Goal: Transaction & Acquisition: Purchase product/service

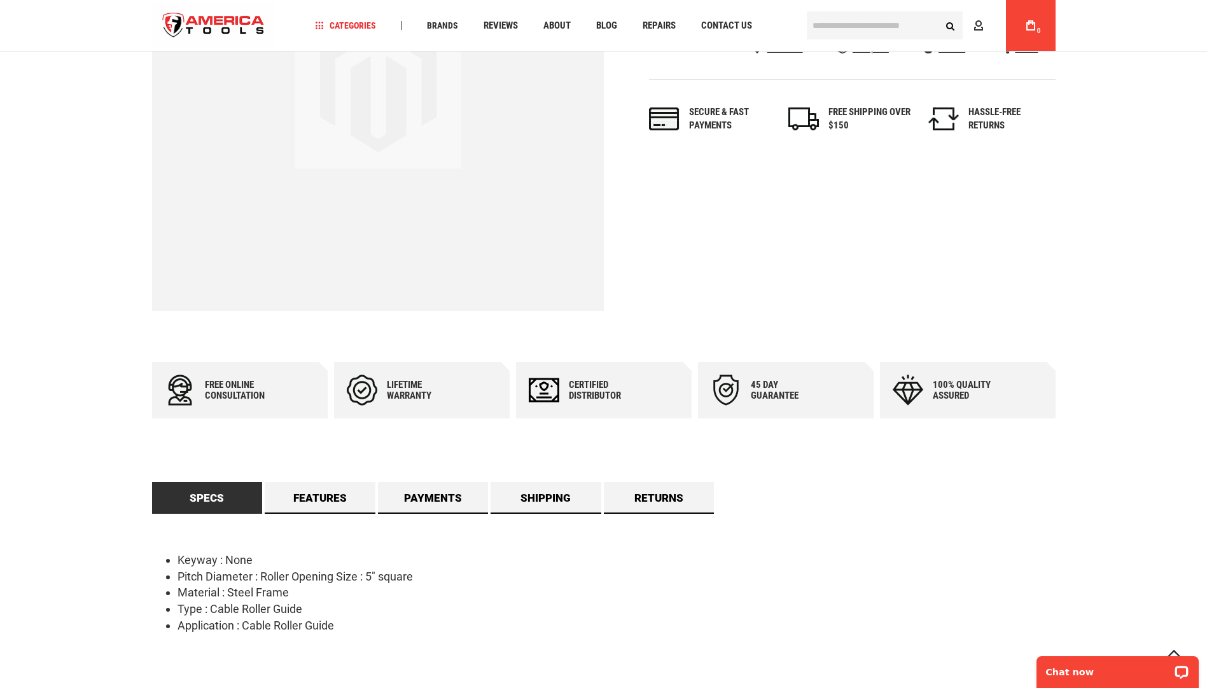
scroll to position [254, 0]
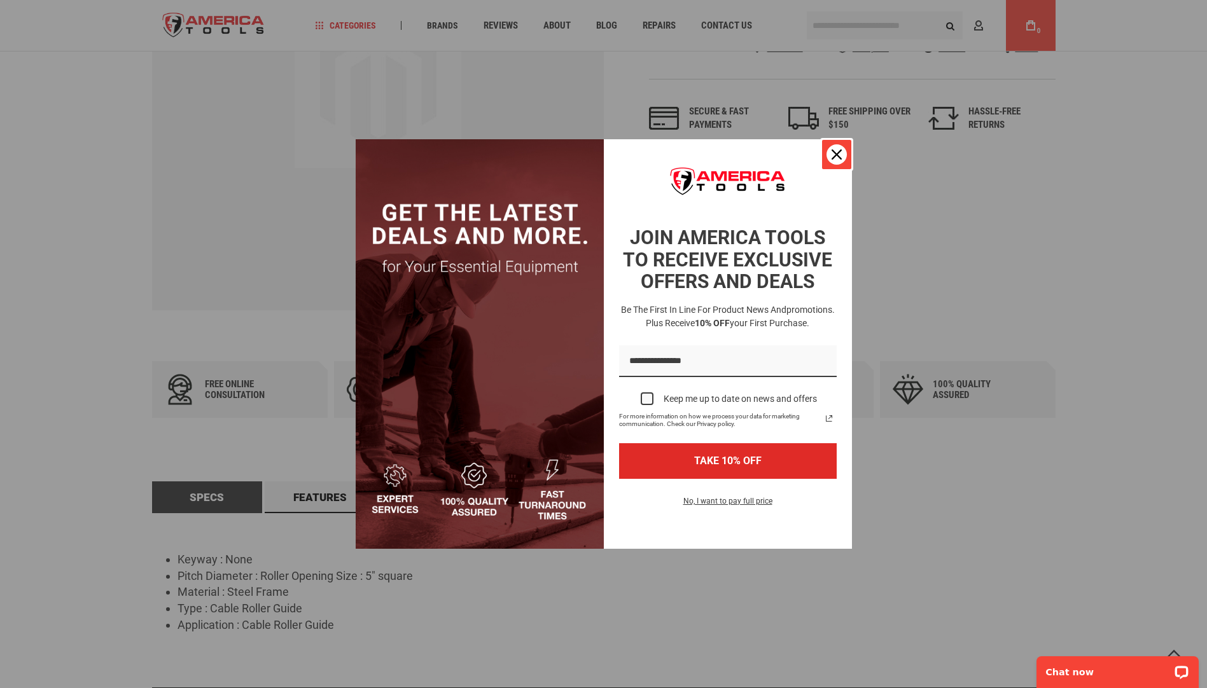
click at [839, 158] on icon "close icon" at bounding box center [836, 154] width 10 height 10
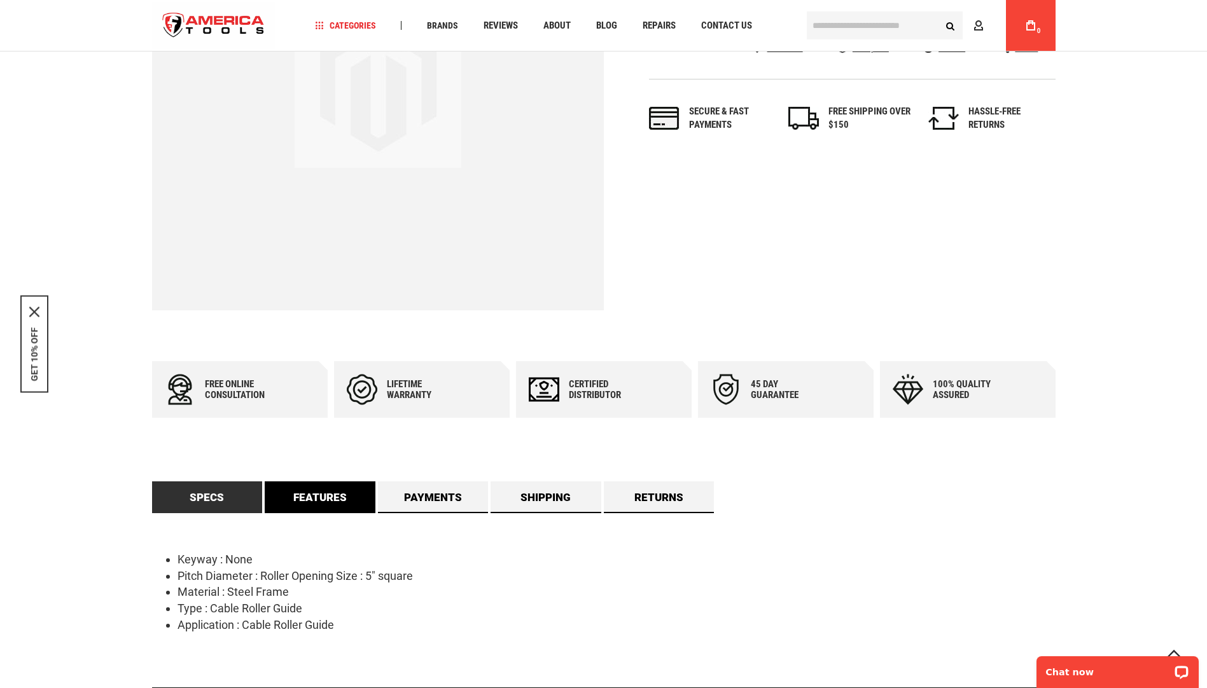
click at [319, 498] on link "Features" at bounding box center [320, 498] width 111 height 32
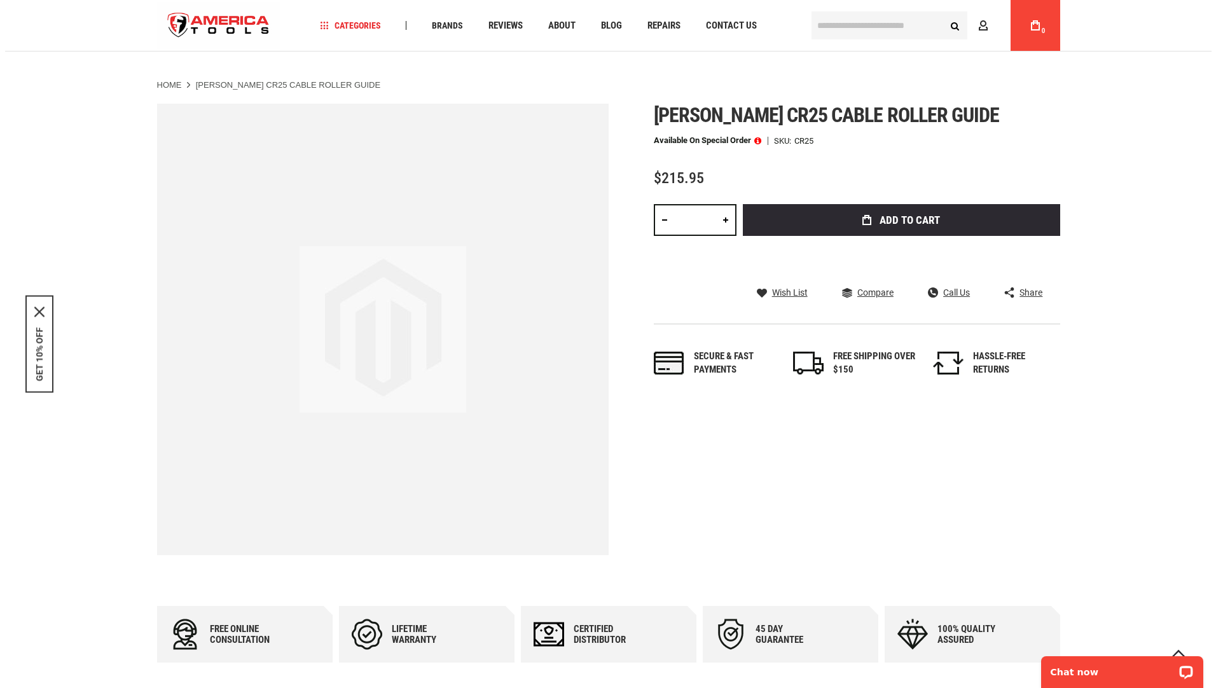
scroll to position [0, 0]
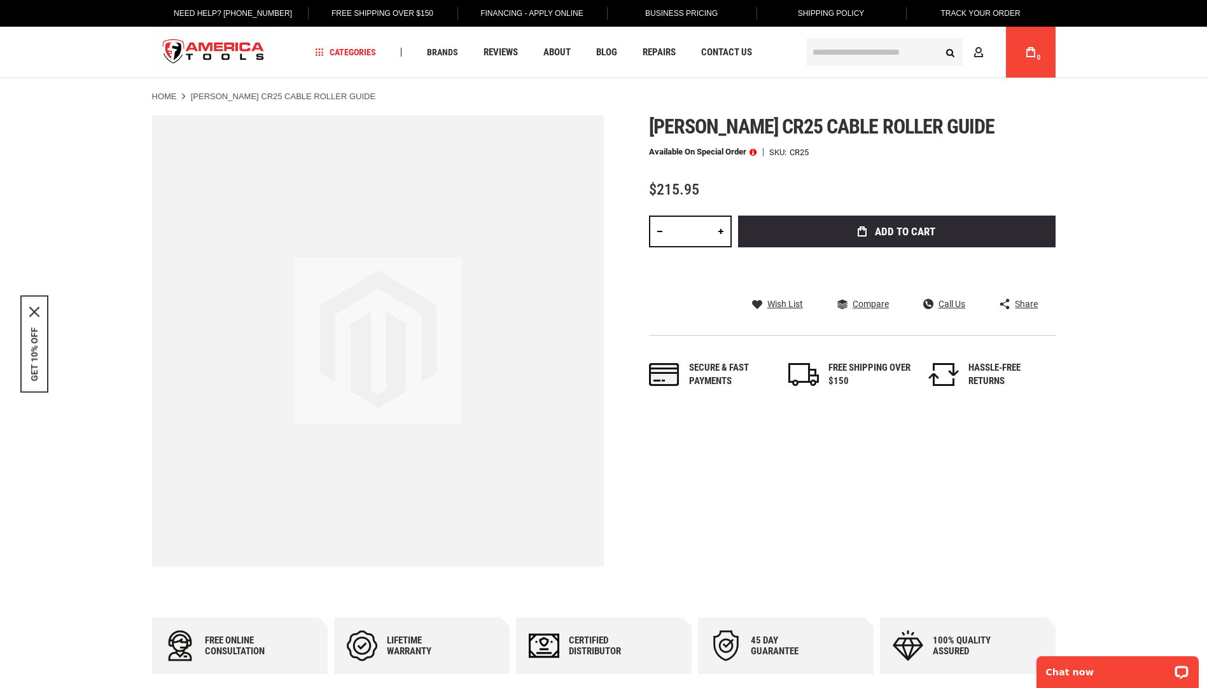
click at [722, 231] on link at bounding box center [721, 232] width 22 height 32
type input "*"
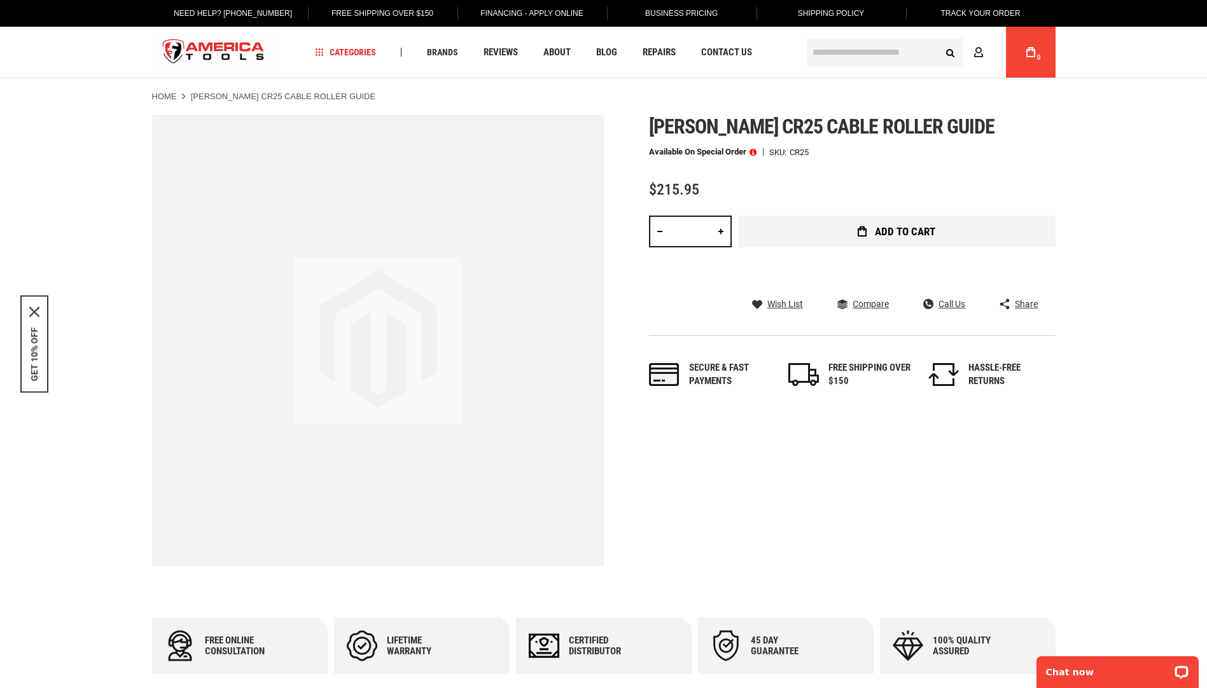
click at [890, 229] on span "Add to Cart" at bounding box center [905, 231] width 60 height 11
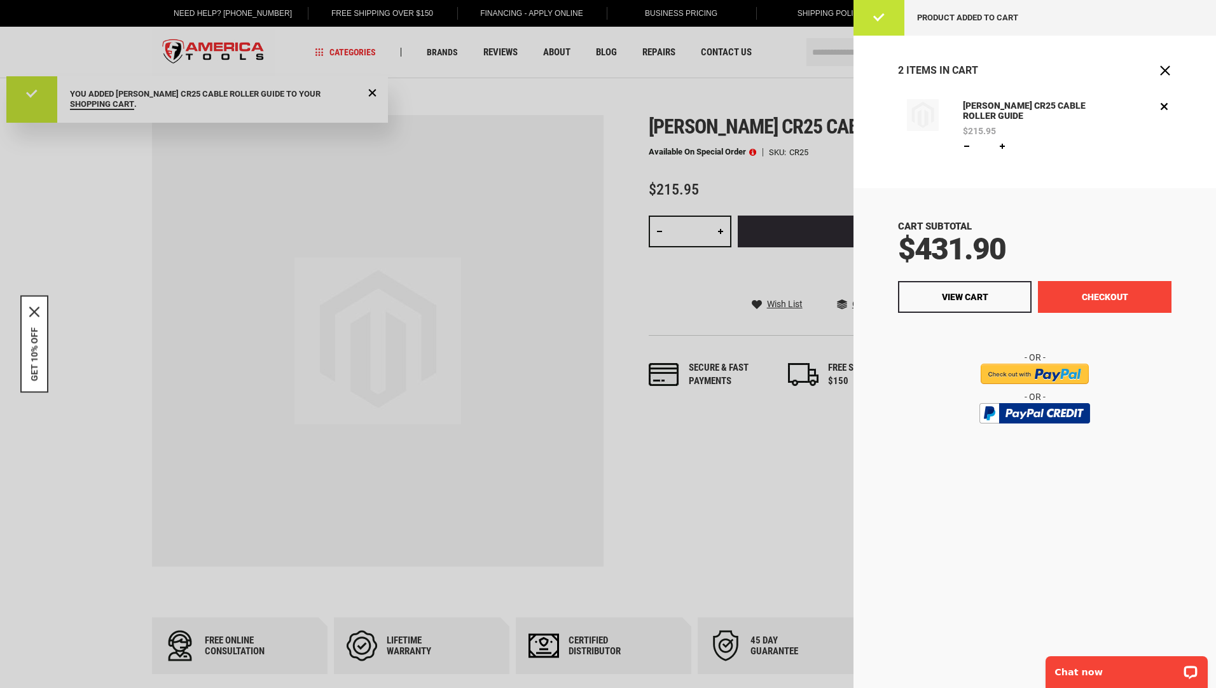
click at [1067, 297] on button "Checkout" at bounding box center [1105, 297] width 134 height 32
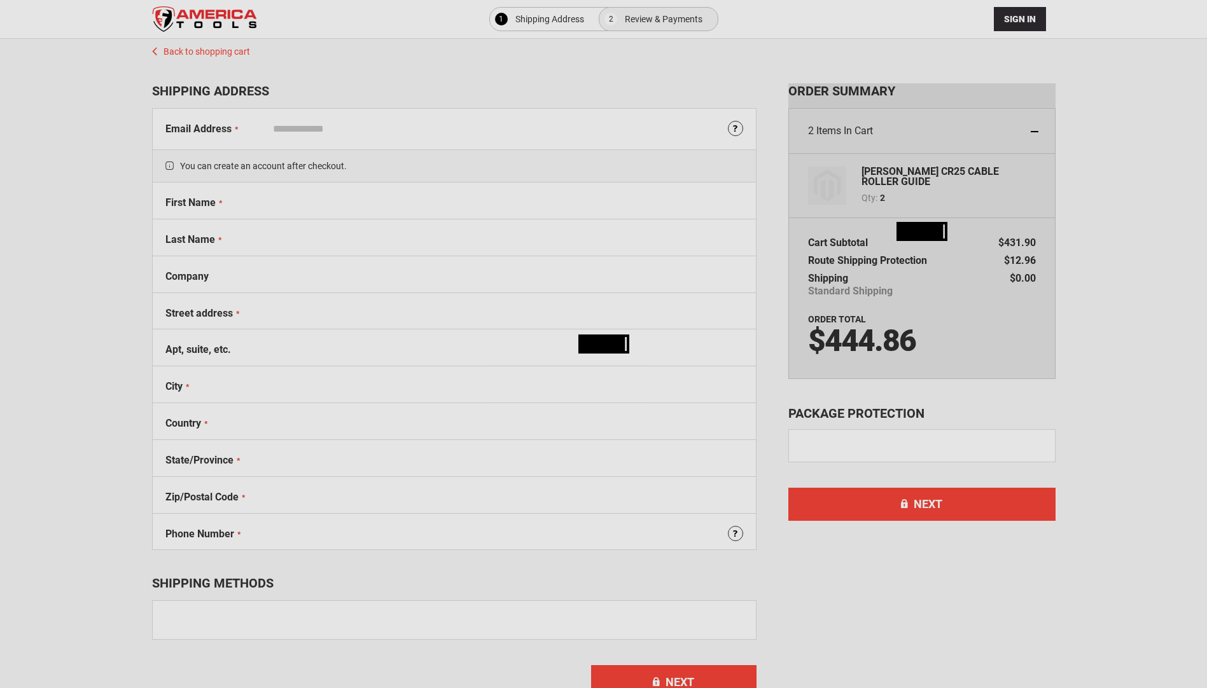
select select "**"
